Goal: Task Accomplishment & Management: Use online tool/utility

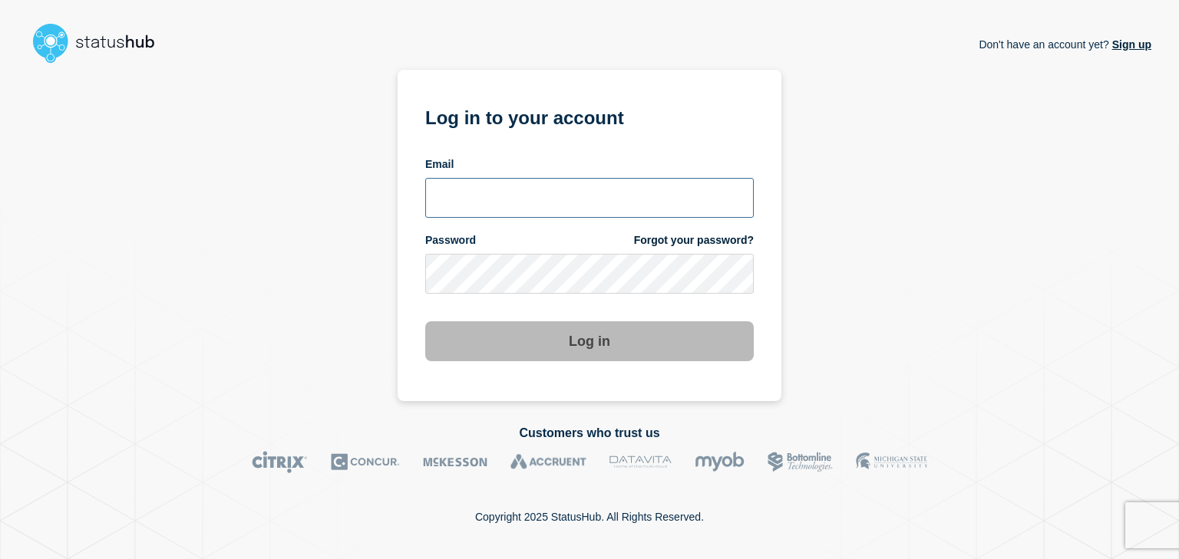
click at [528, 191] on input "email input" at bounding box center [589, 198] width 328 height 40
type input "[EMAIL_ADDRESS][PERSON_NAME][DOMAIN_NAME]"
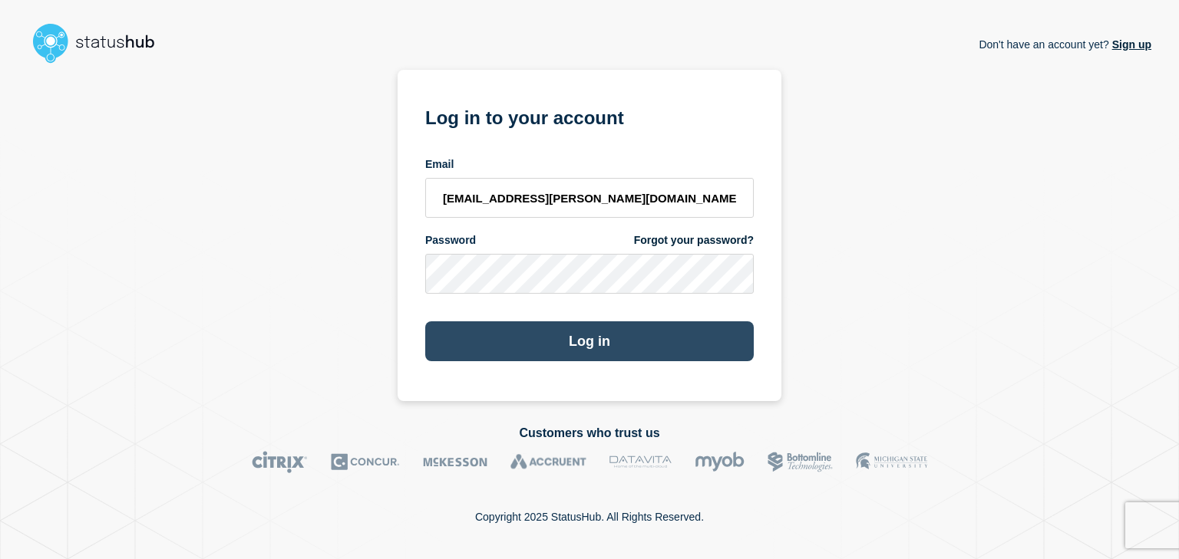
click at [561, 345] on button "Log in" at bounding box center [589, 341] width 328 height 40
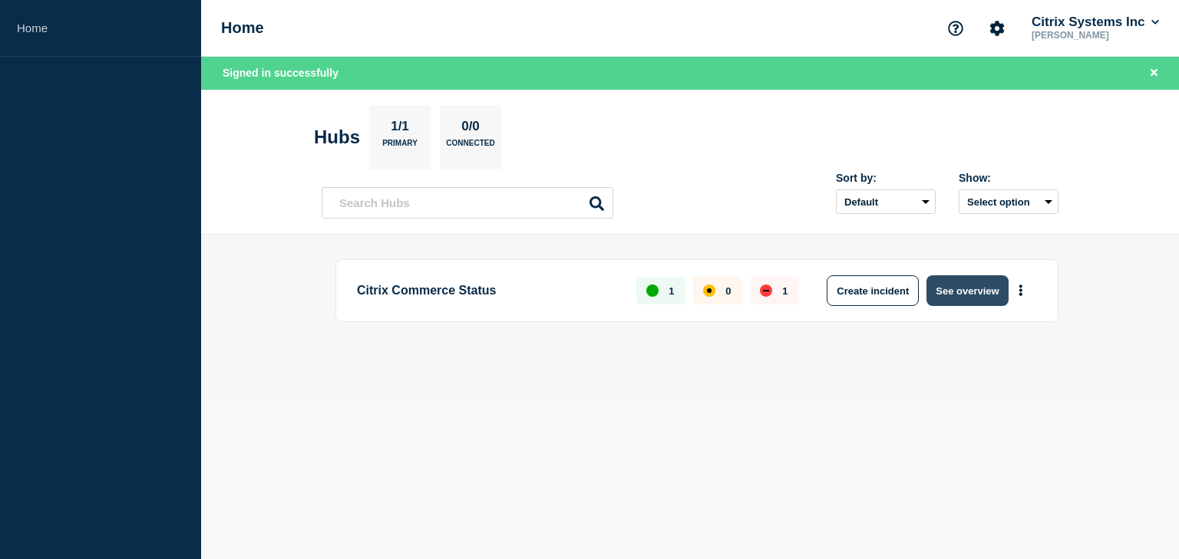
click at [966, 295] on button "See overview" at bounding box center [966, 290] width 81 height 31
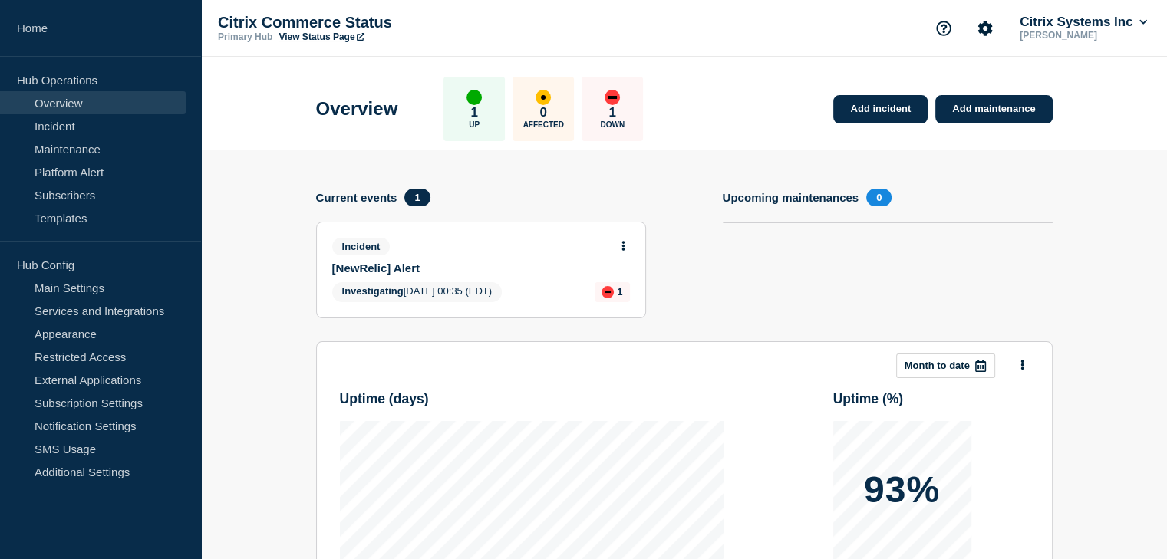
click at [625, 241] on icon at bounding box center [624, 246] width 4 height 10
click at [605, 297] on link "Update incident" at bounding box center [622, 302] width 74 height 12
click at [593, 300] on link "Update incident" at bounding box center [622, 302] width 74 height 12
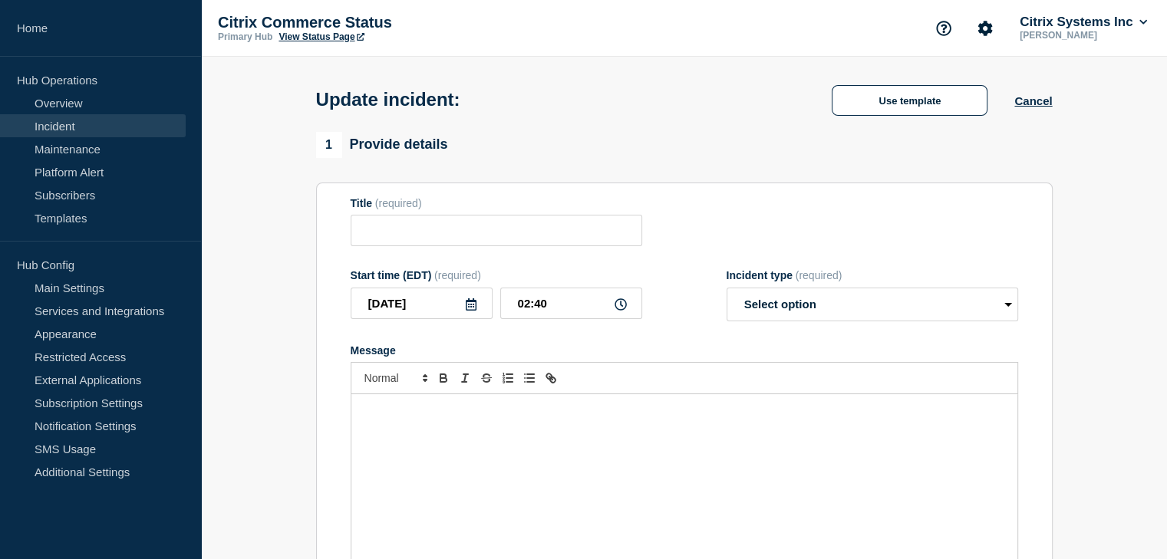
type input "[NewRelic] Alert"
click at [908, 306] on select "Select option Investigating Identified Monitoring Resolved" at bounding box center [873, 305] width 292 height 34
select select "resolved"
click at [727, 292] on select "Select option Investigating Identified Monitoring Resolved" at bounding box center [873, 305] width 292 height 34
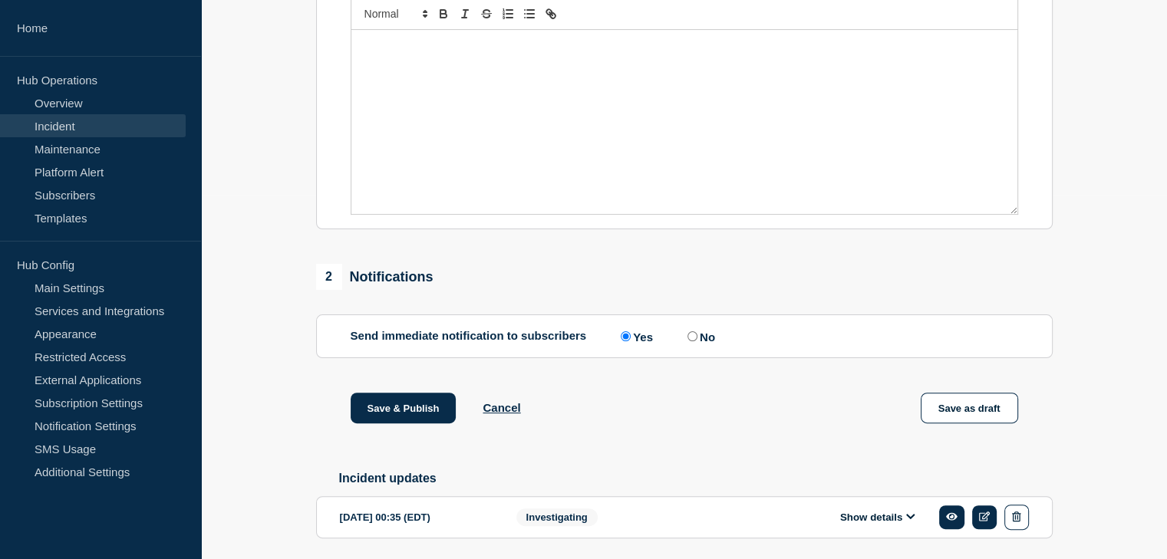
scroll to position [376, 0]
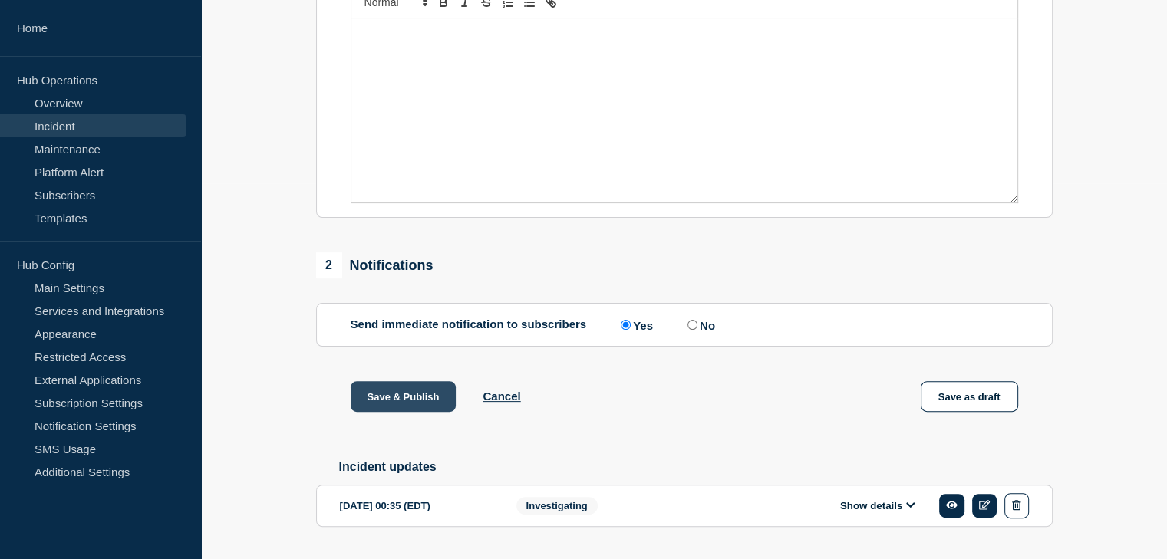
click at [430, 400] on button "Save & Publish" at bounding box center [404, 396] width 106 height 31
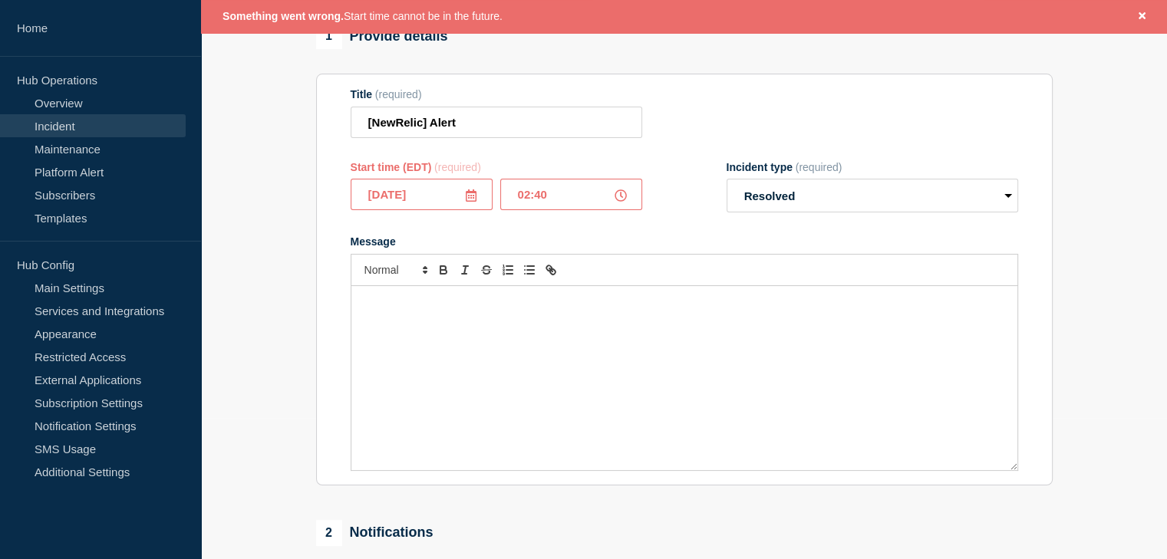
scroll to position [140, 0]
click at [472, 201] on icon at bounding box center [471, 196] width 12 height 12
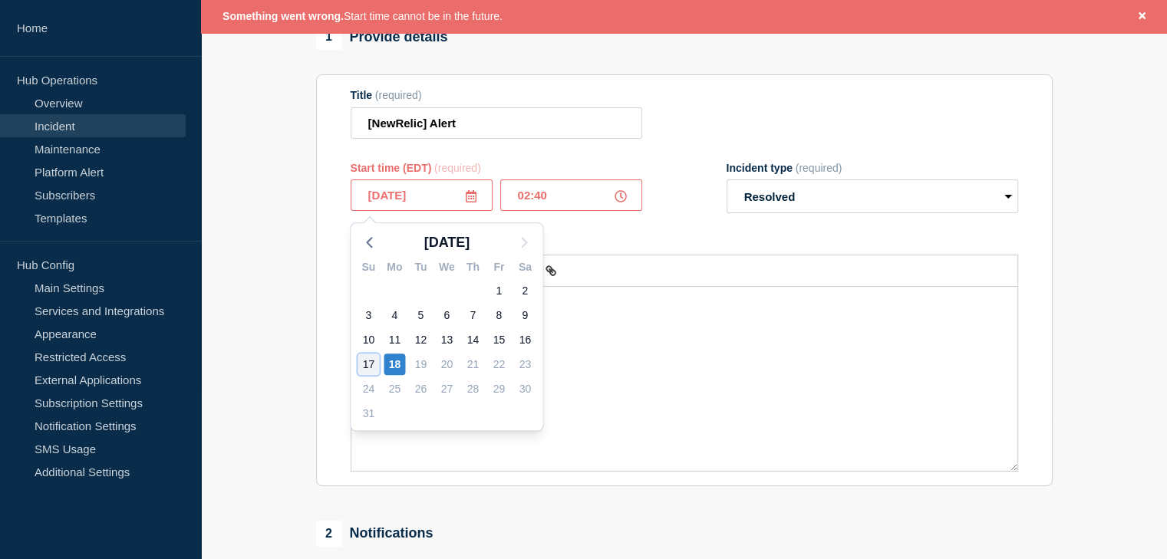
click at [371, 365] on div "17" at bounding box center [368, 364] width 21 height 21
type input "2025-08-17"
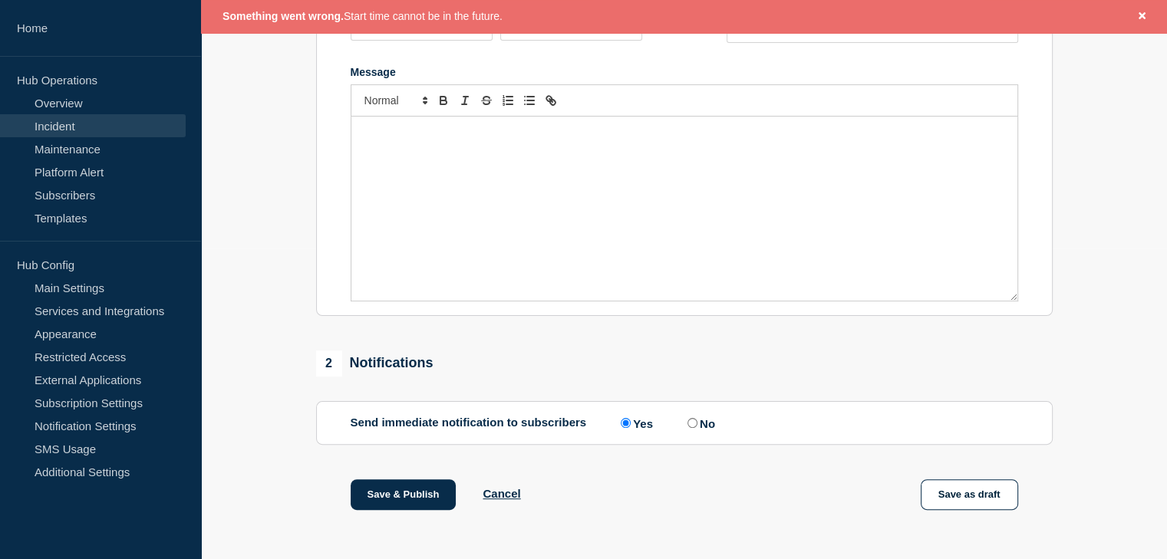
scroll to position [453, 0]
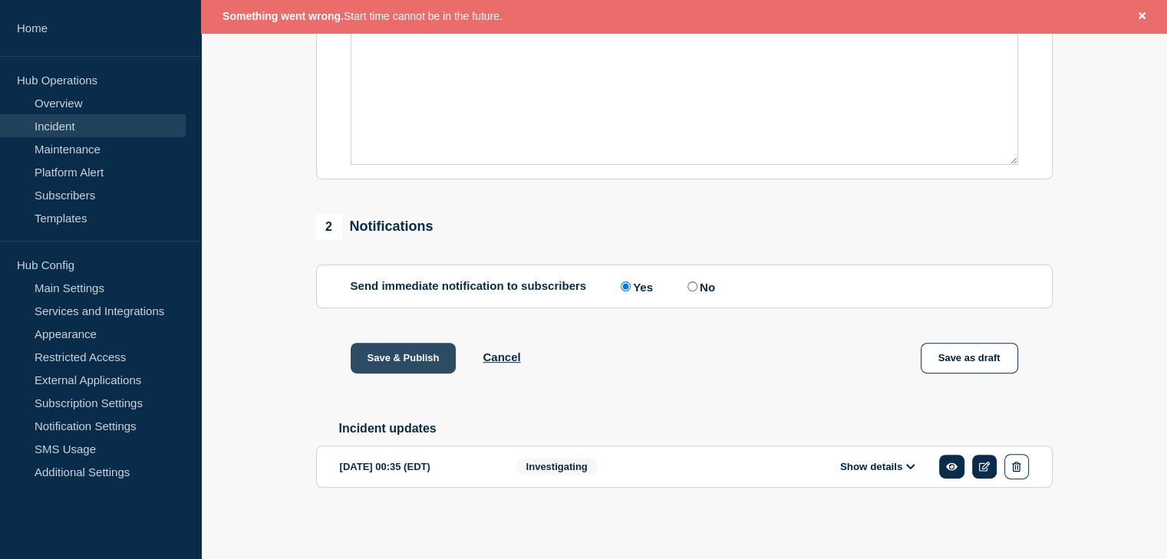
click at [411, 363] on button "Save & Publish" at bounding box center [404, 358] width 106 height 31
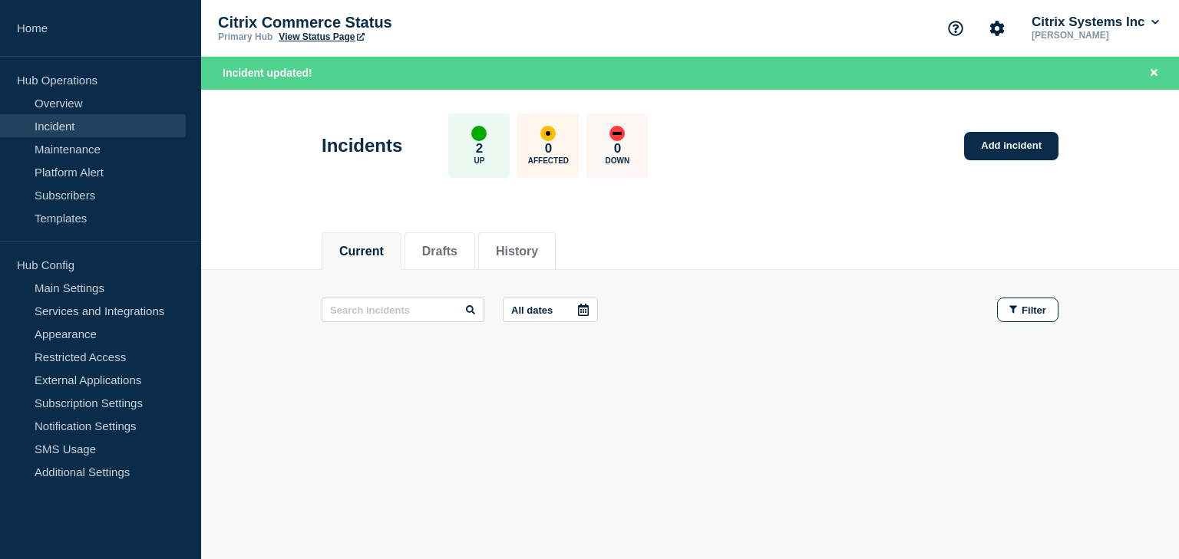
click at [724, 29] on div "Citrix Commerce Status Primary Hub View Status Page Citrix Systems Inc Yegneswa…" at bounding box center [690, 28] width 978 height 57
click at [538, 246] on button "History" at bounding box center [517, 252] width 42 height 14
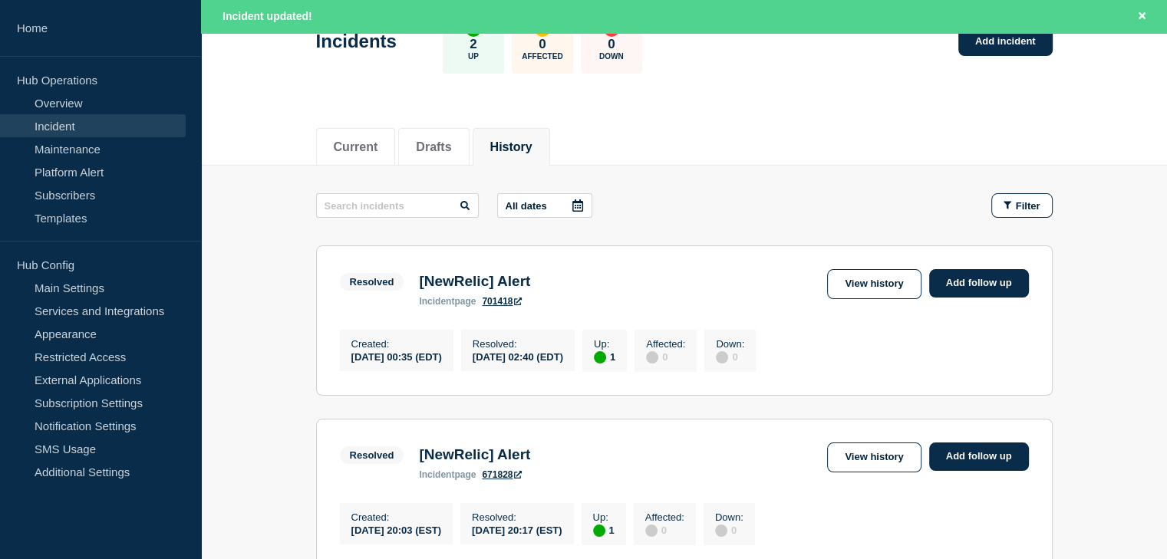
scroll to position [106, 0]
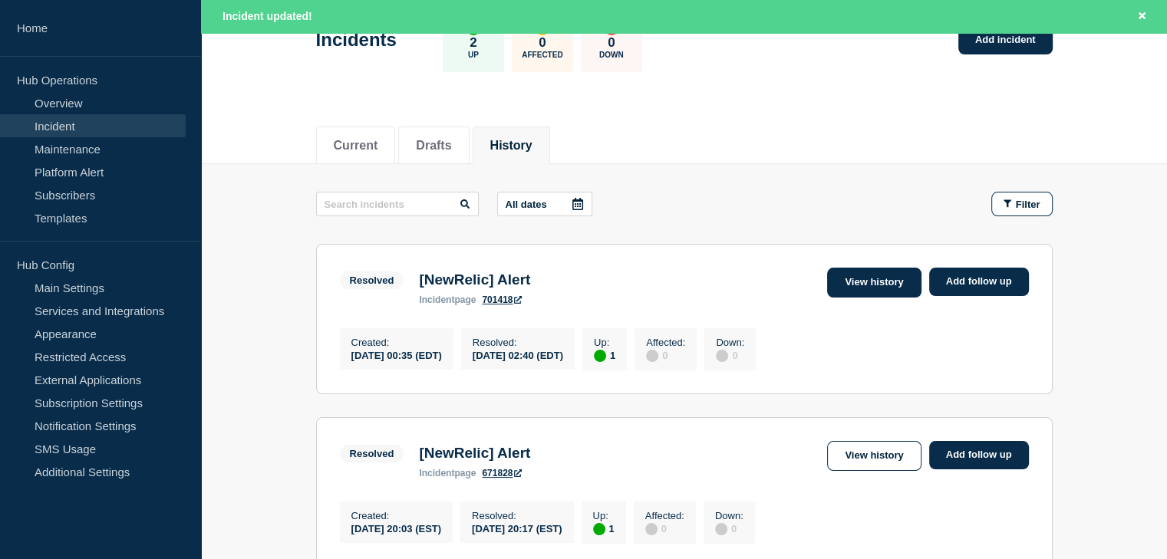
click at [884, 285] on link "View history" at bounding box center [874, 283] width 94 height 30
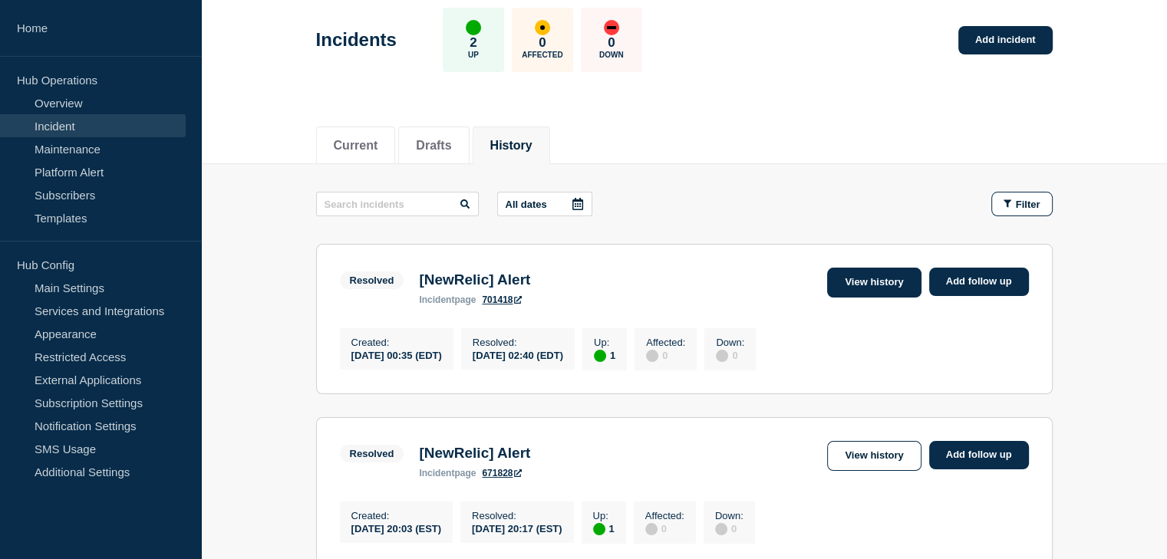
scroll to position [73, 0]
